Goal: Information Seeking & Learning: Learn about a topic

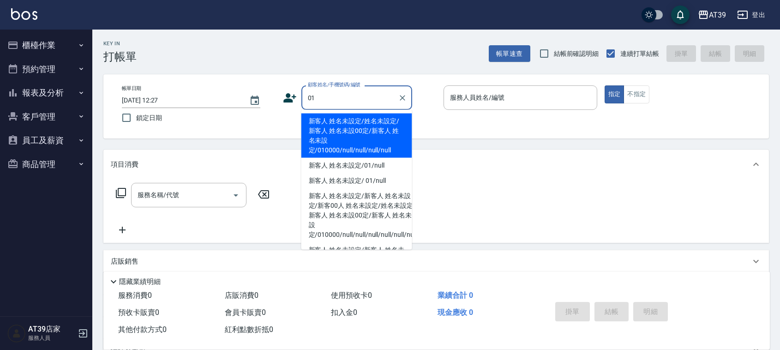
type input "新客人 姓名未設定/姓名未設定/新客人 姓名未設00定/新客人 姓名未設定/010000/null/null/null/null"
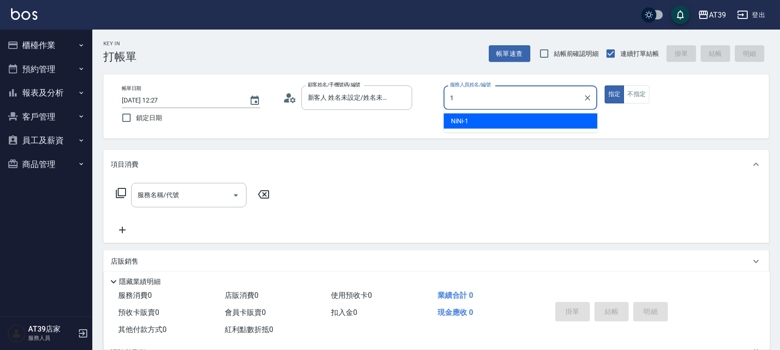
type input "NiNi-1"
type button "true"
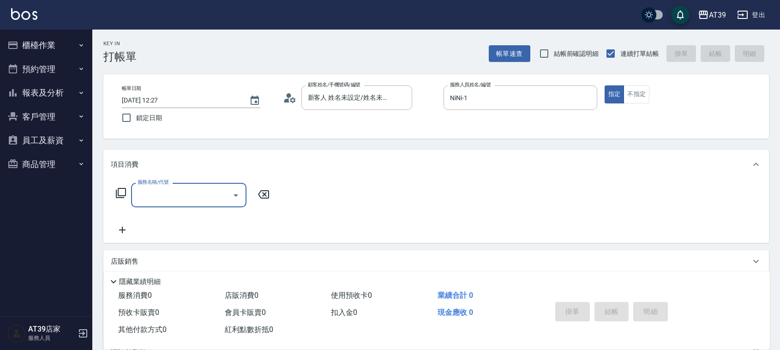
type input "新客人 姓名未設定/01/null"
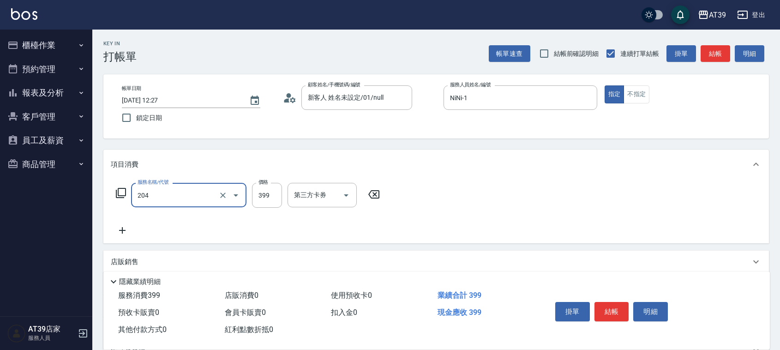
type input "A級洗+剪(204)"
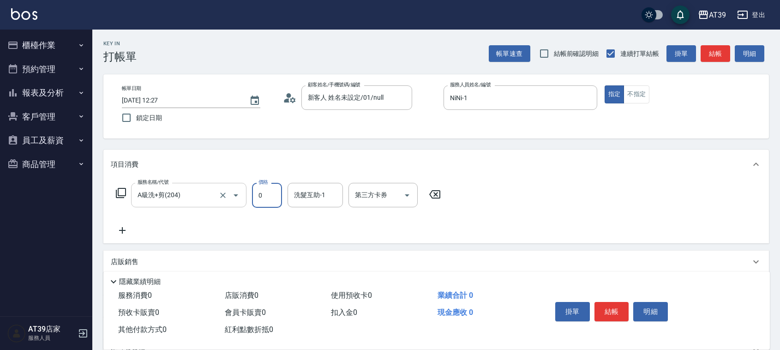
type input "0"
click at [202, 195] on input "A級洗+剪(204)" at bounding box center [175, 195] width 81 height 16
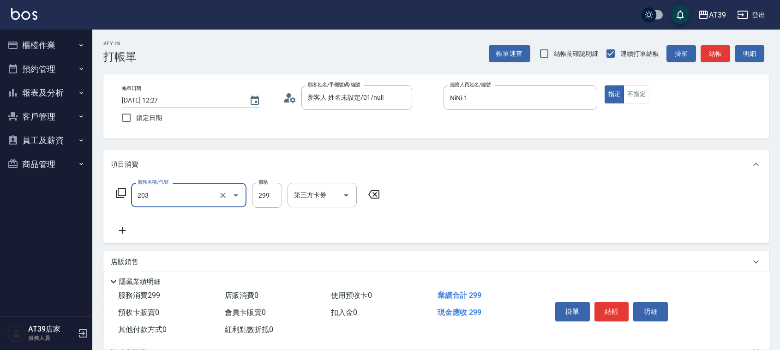
type input "B級洗+剪(203)"
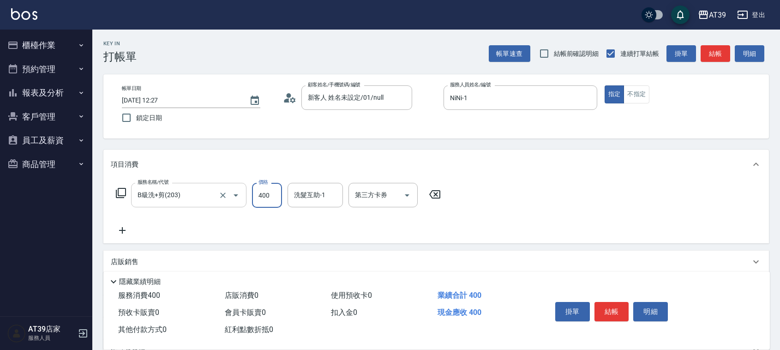
type input "400"
type input "芊芊-27"
click at [640, 93] on button "不指定" at bounding box center [637, 94] width 26 height 18
click at [718, 49] on button "結帳" at bounding box center [716, 53] width 30 height 17
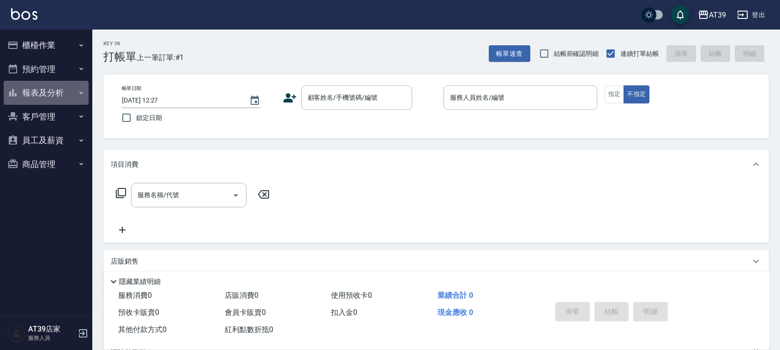
click at [72, 96] on button "報表及分析" at bounding box center [46, 93] width 85 height 24
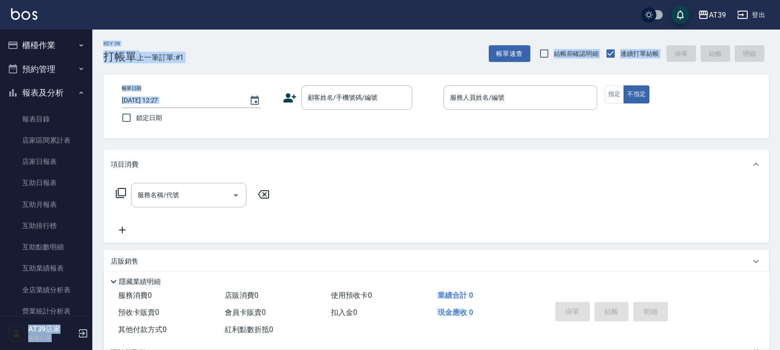
drag, startPoint x: 87, startPoint y: 85, endPoint x: 95, endPoint y: 124, distance: 39.2
click at [95, 124] on div "AT39 登出 櫃檯作業 打帳單 帳單列表 現金收支登錄 每日結帳 排班表 現場電腦打卡 預約管理 預約管理 單日預約紀錄 單週預約紀錄 報表及分析 報表目錄…" at bounding box center [390, 224] width 780 height 449
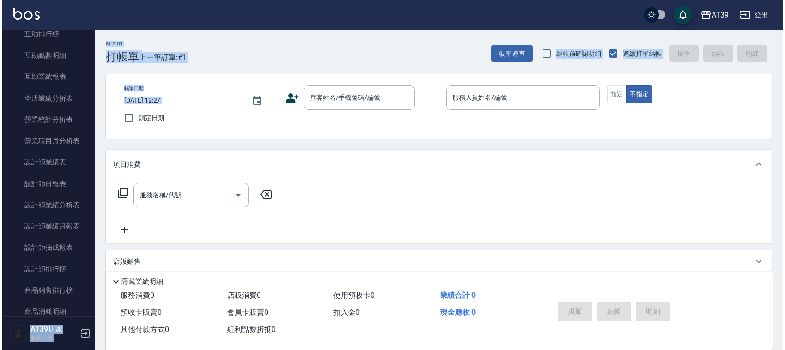
scroll to position [196, 0]
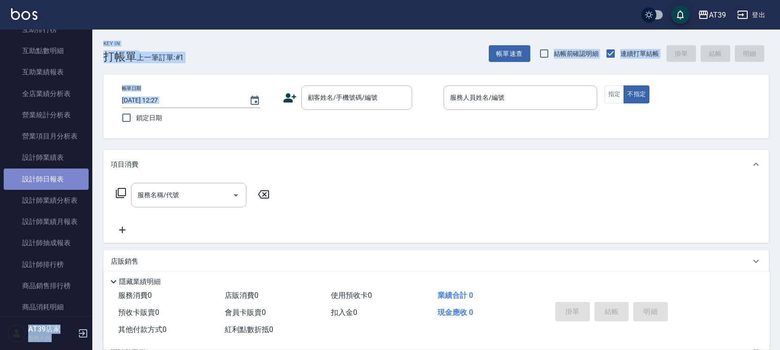
click at [67, 181] on link "設計師日報表" at bounding box center [46, 179] width 85 height 21
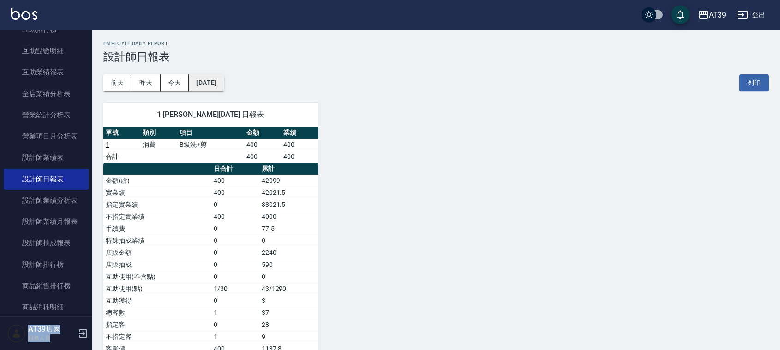
click at [224, 86] on button "2025/10/10" at bounding box center [206, 82] width 35 height 17
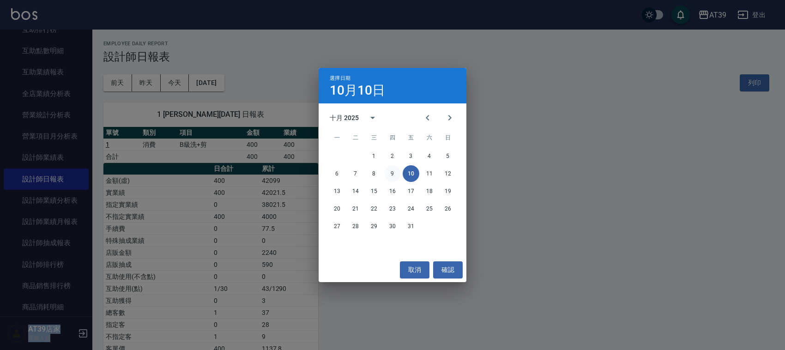
click at [391, 171] on button "9" at bounding box center [392, 173] width 17 height 17
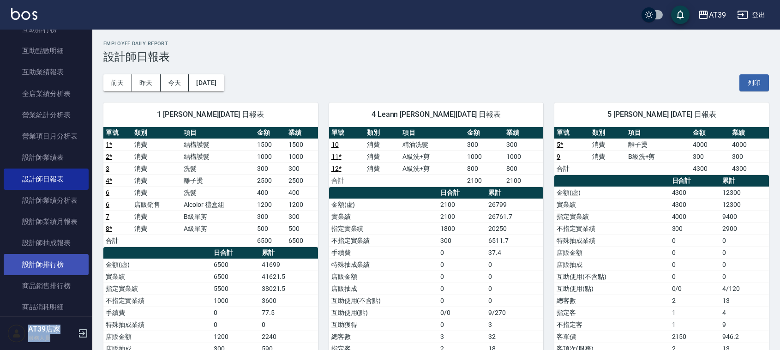
click at [48, 271] on link "設計師排行榜" at bounding box center [46, 264] width 85 height 21
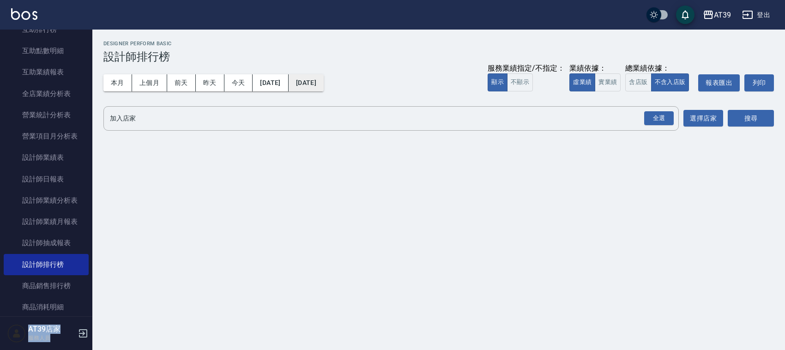
click at [324, 75] on button "2025/10/10" at bounding box center [306, 82] width 35 height 17
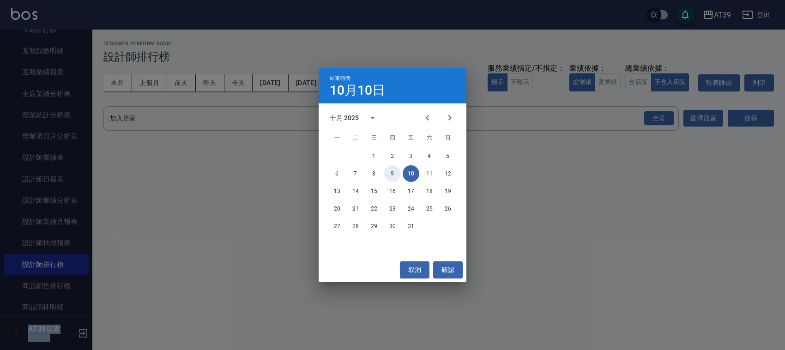
drag, startPoint x: 387, startPoint y: 173, endPoint x: 392, endPoint y: 168, distance: 7.8
click at [387, 172] on button "9" at bounding box center [392, 173] width 17 height 17
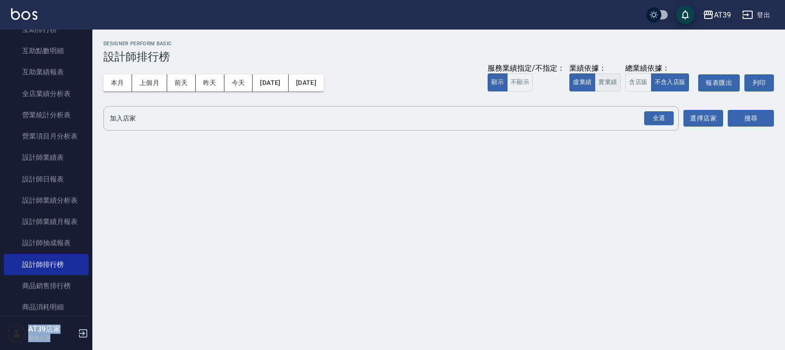
click at [611, 79] on button "實業績" at bounding box center [608, 82] width 26 height 18
drag, startPoint x: 663, startPoint y: 123, endPoint x: 695, endPoint y: 120, distance: 32.0
click at [664, 124] on div "全選" at bounding box center [659, 118] width 30 height 14
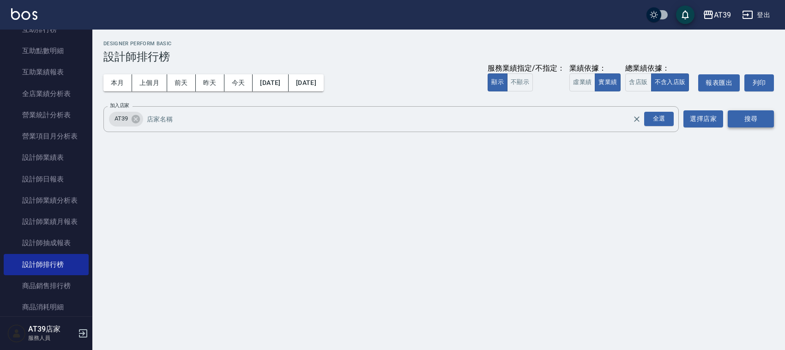
click at [764, 121] on button "搜尋" at bounding box center [751, 118] width 46 height 17
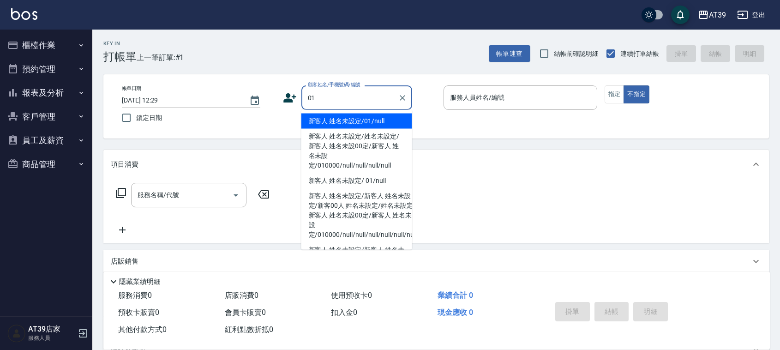
type input "新客人 姓名未設定/01/null"
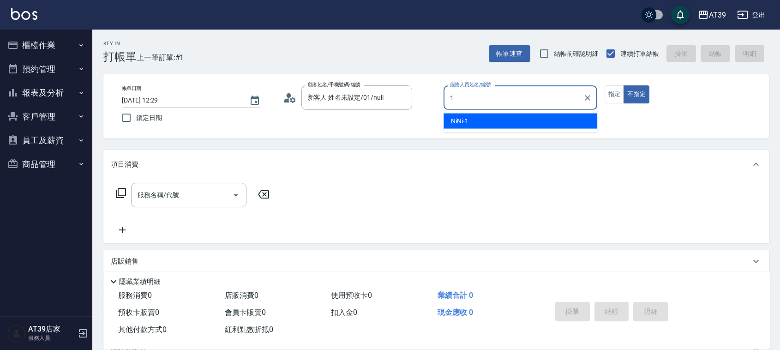
type input "NiNi-1"
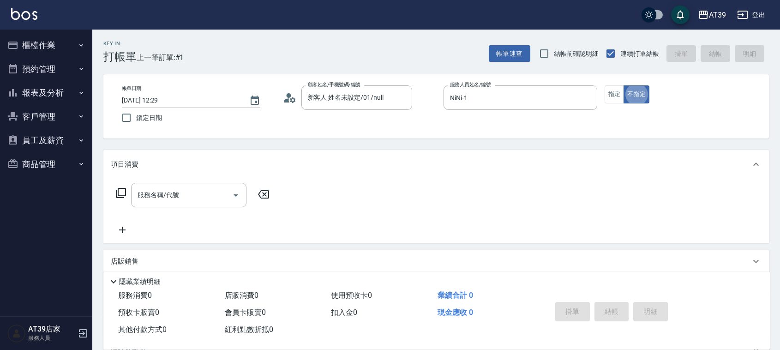
type button "false"
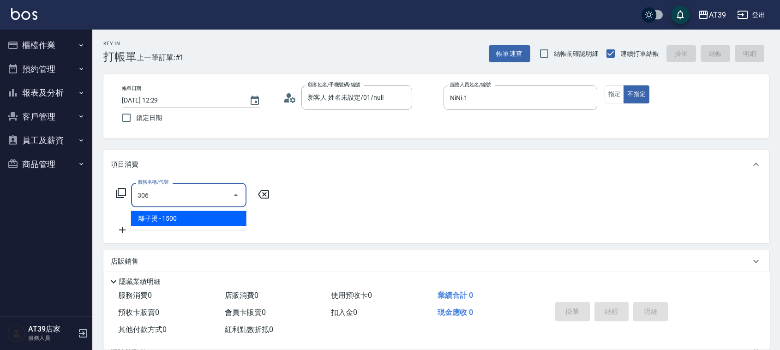
type input "離子燙(306)"
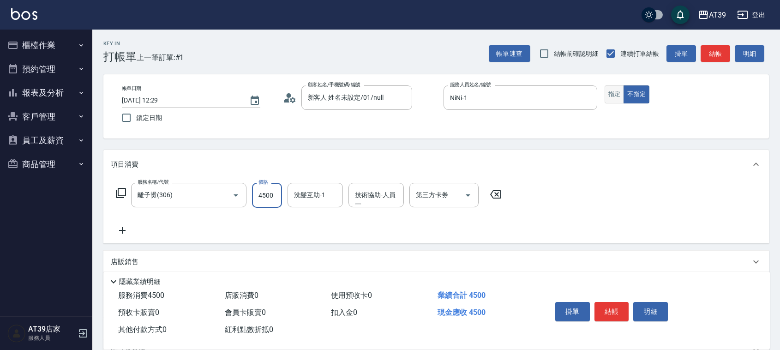
type input "4500"
click at [615, 94] on button "指定" at bounding box center [615, 94] width 20 height 18
click at [716, 45] on button "結帳" at bounding box center [716, 53] width 30 height 17
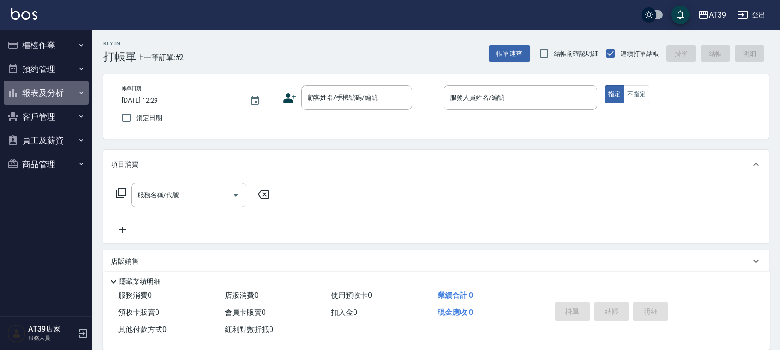
click at [43, 89] on button "報表及分析" at bounding box center [46, 93] width 85 height 24
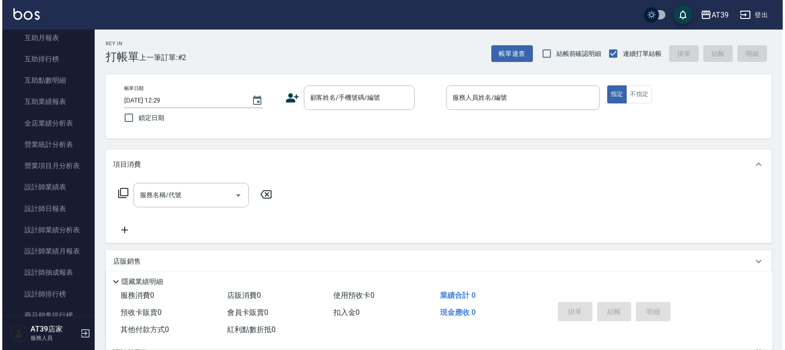
scroll to position [199, 0]
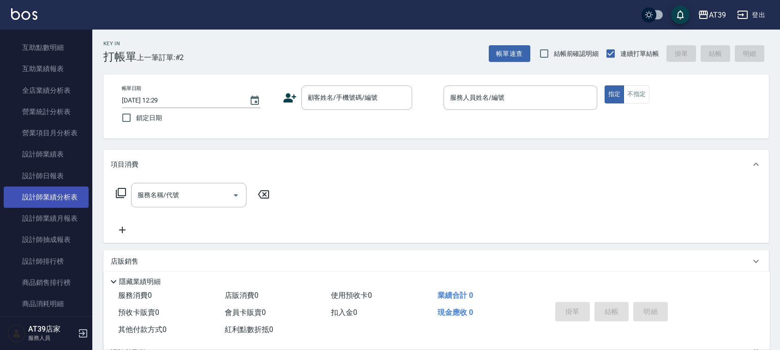
click at [57, 202] on link "設計師業績分析表" at bounding box center [46, 197] width 85 height 21
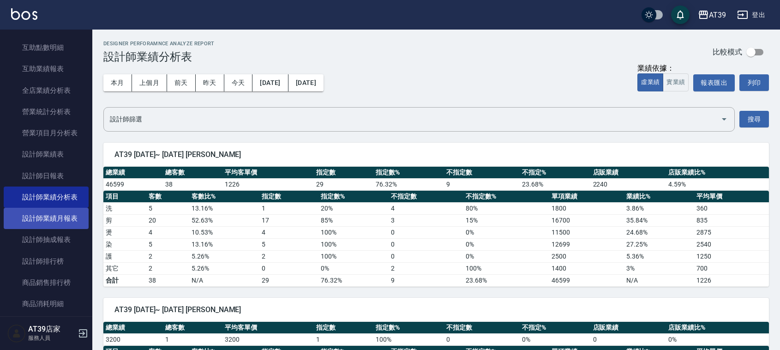
click at [42, 217] on link "設計師業績月報表" at bounding box center [46, 218] width 85 height 21
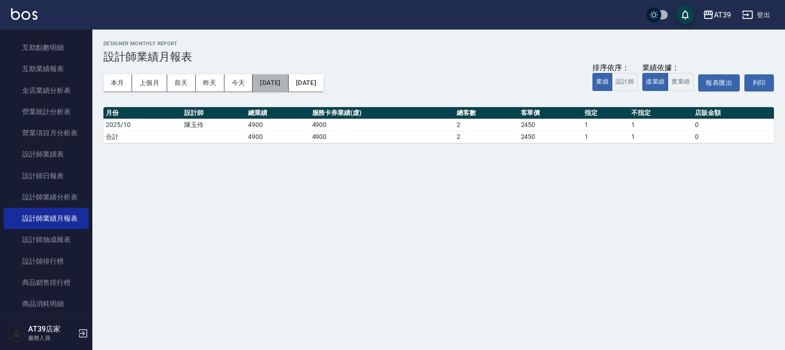
click at [288, 88] on button "2025/10/10" at bounding box center [271, 82] width 36 height 17
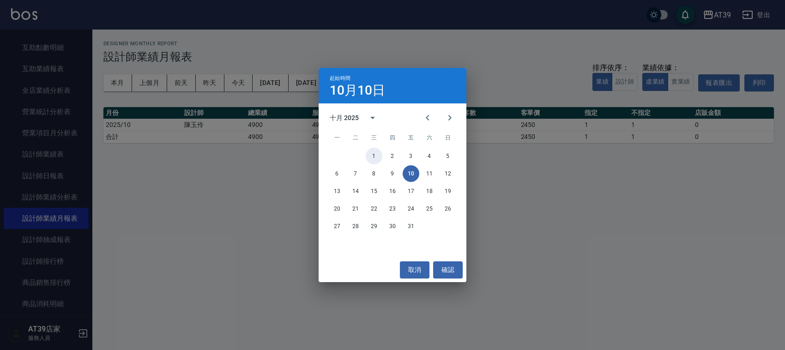
click at [369, 157] on button "1" at bounding box center [374, 156] width 17 height 17
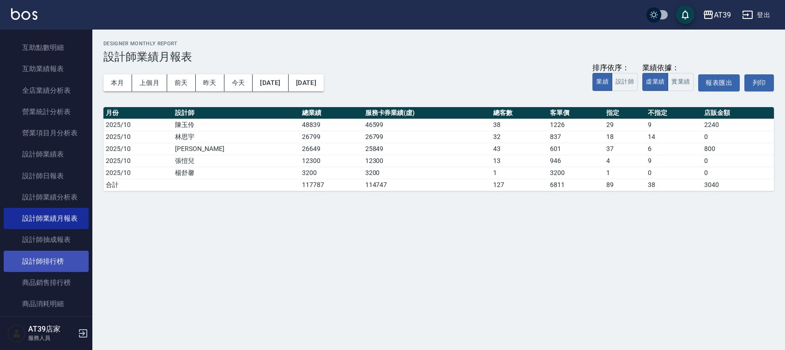
click at [57, 264] on link "設計師排行榜" at bounding box center [46, 261] width 85 height 21
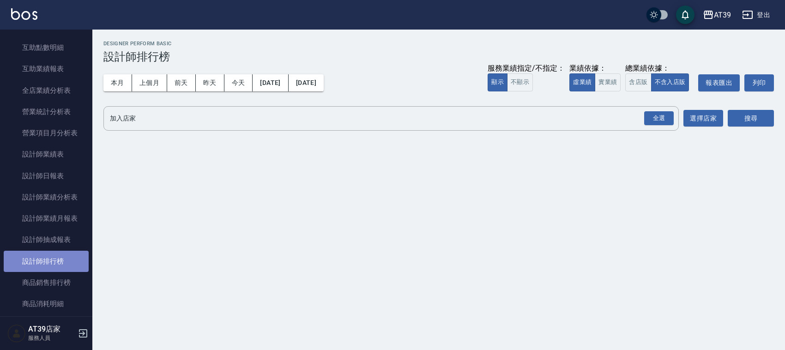
drag, startPoint x: 54, startPoint y: 255, endPoint x: 54, endPoint y: 260, distance: 5.1
drag, startPoint x: 54, startPoint y: 260, endPoint x: 271, endPoint y: 247, distance: 217.4
click at [271, 247] on div "AT39 2025-10-01 - 2025-10-10 設計師排行榜 列印時間： 2025-10-10-12:30 Designer Perform Bas…" at bounding box center [392, 175] width 785 height 350
click at [80, 336] on icon "button" at bounding box center [83, 333] width 11 height 11
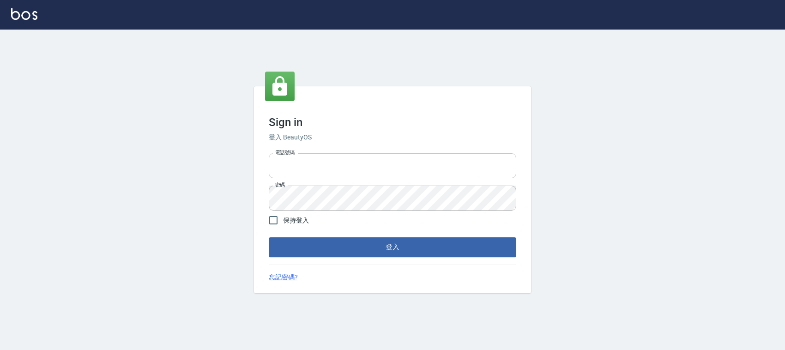
type input "0228335030"
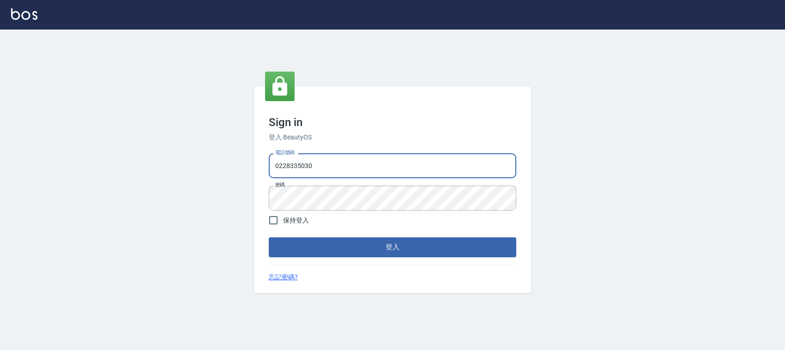
drag, startPoint x: 371, startPoint y: 169, endPoint x: 211, endPoint y: 172, distance: 159.8
click at [211, 171] on div "Sign in 登入 BeautyOS 電話號碼 0228335030 電話號碼 密碼 密碼 保持登入 登入 忘記密碼?" at bounding box center [392, 190] width 785 height 320
type input "0976297231"
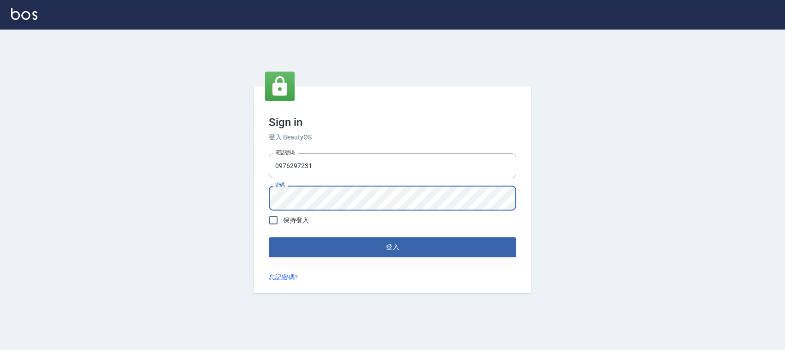
click at [245, 211] on div "Sign in 登入 BeautyOS 電話號碼 0976297231 電話號碼 密碼 密碼 保持登入 登入 忘記密碼?" at bounding box center [392, 190] width 785 height 320
click at [269, 237] on button "登入" at bounding box center [392, 246] width 247 height 19
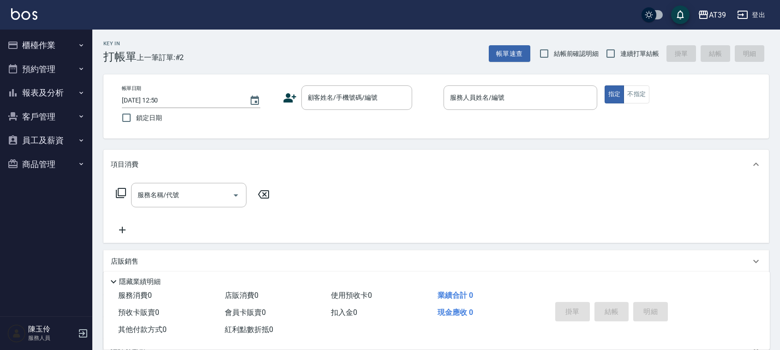
drag, startPoint x: 419, startPoint y: 195, endPoint x: 22, endPoint y: 87, distance: 412.0
click at [22, 87] on button "報表及分析" at bounding box center [46, 93] width 85 height 24
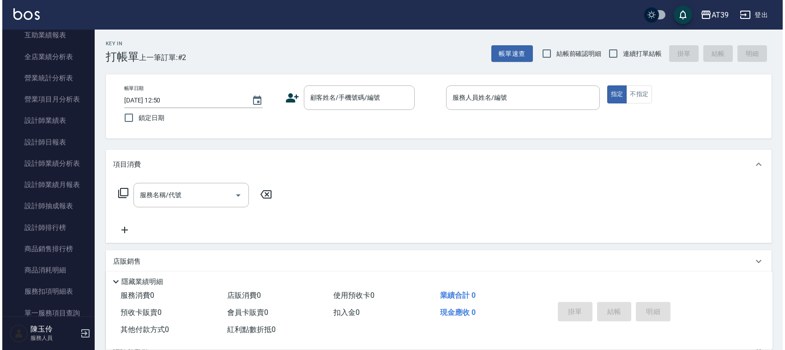
scroll to position [251, 0]
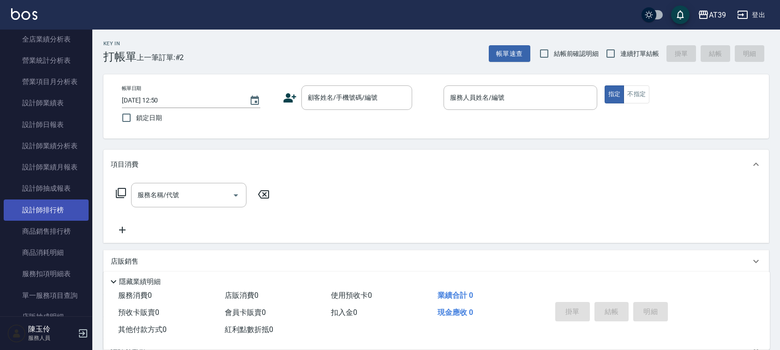
click at [72, 203] on link "設計師排行榜" at bounding box center [46, 209] width 85 height 21
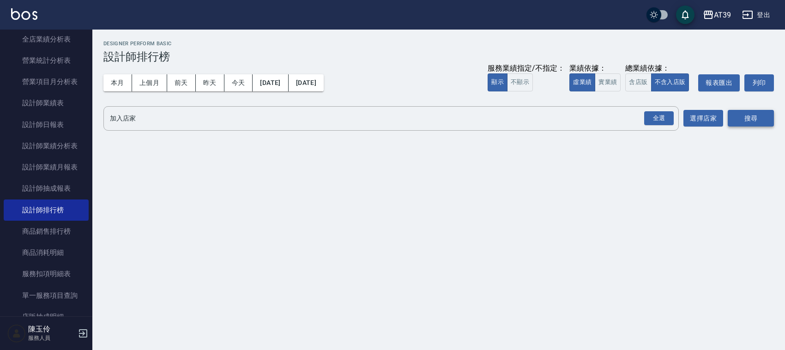
click at [751, 112] on button "搜尋" at bounding box center [751, 118] width 46 height 17
click at [650, 118] on div "全選" at bounding box center [659, 118] width 30 height 14
click at [749, 120] on button "搜尋" at bounding box center [751, 118] width 46 height 17
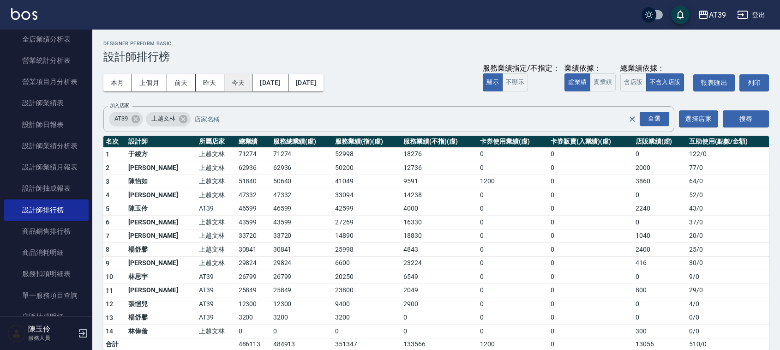
click at [235, 81] on button "今天" at bounding box center [238, 82] width 29 height 17
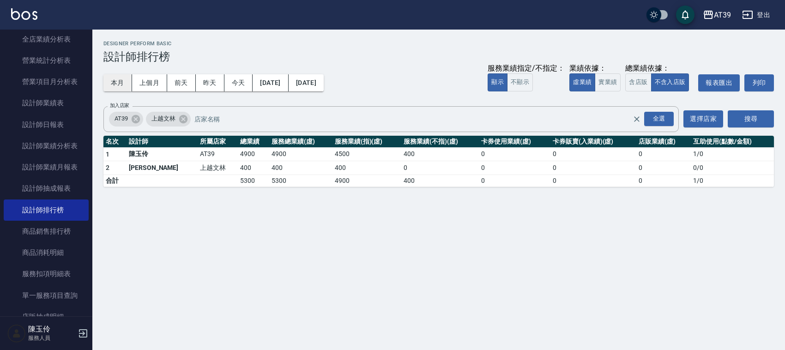
click at [114, 87] on button "本月" at bounding box center [117, 82] width 29 height 17
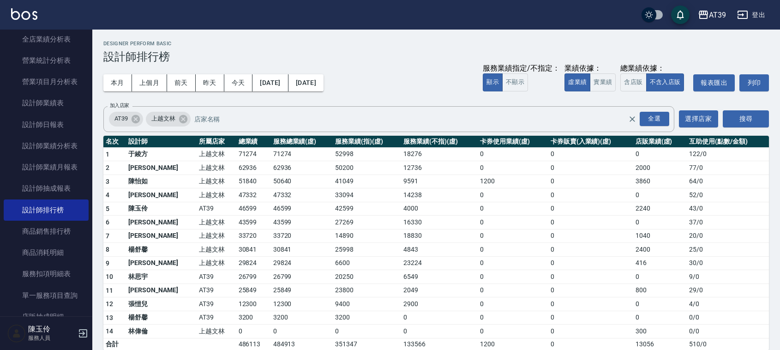
click at [79, 335] on icon "button" at bounding box center [83, 333] width 11 height 11
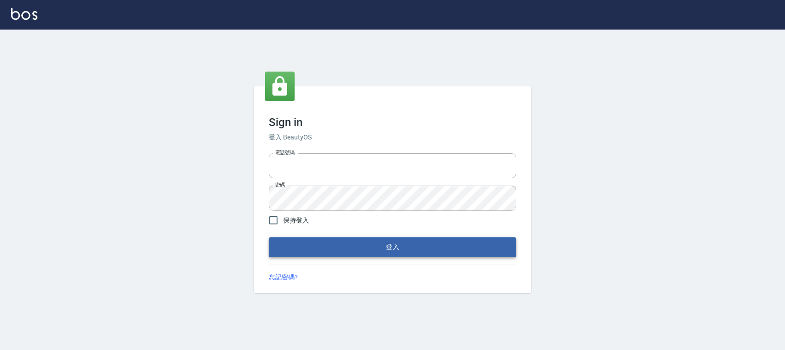
type input "0228335030"
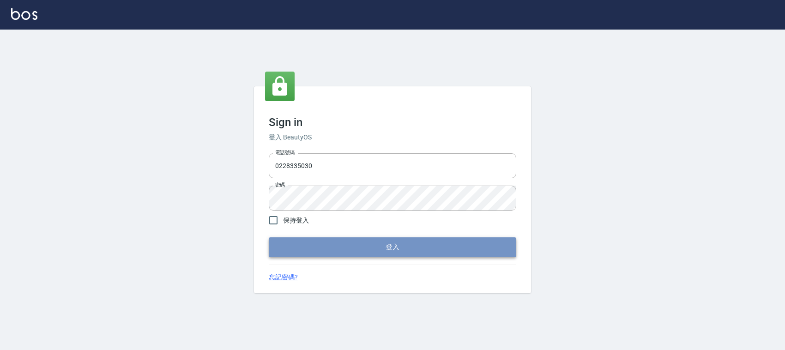
click at [351, 238] on button "登入" at bounding box center [392, 246] width 247 height 19
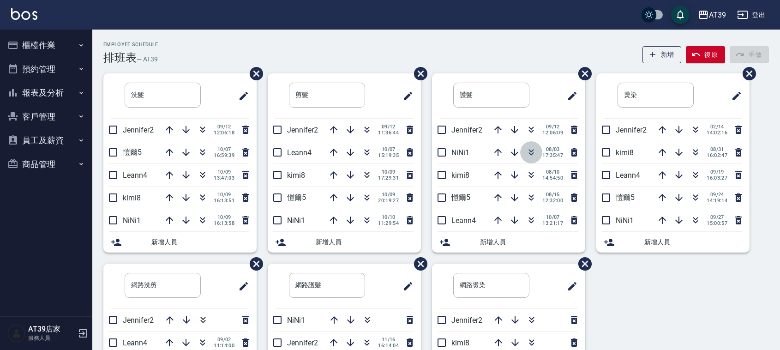
click at [529, 150] on icon "button" at bounding box center [531, 151] width 5 height 3
click at [370, 172] on icon "button" at bounding box center [366, 174] width 11 height 11
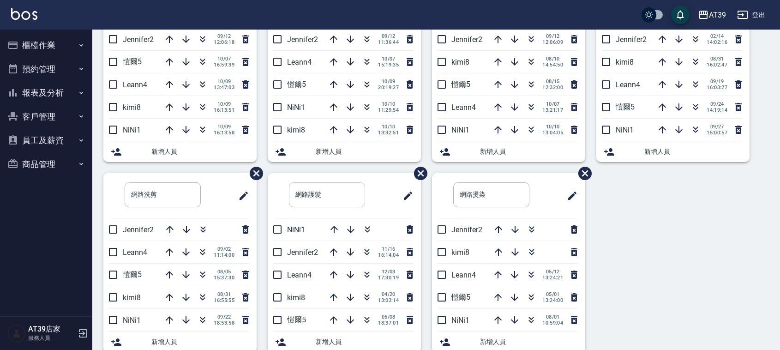
scroll to position [108, 0]
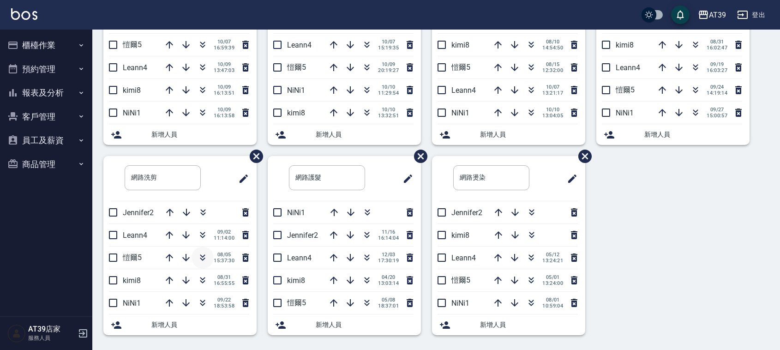
click at [202, 261] on icon "button" at bounding box center [202, 257] width 11 height 11
